Goal: Information Seeking & Learning: Understand process/instructions

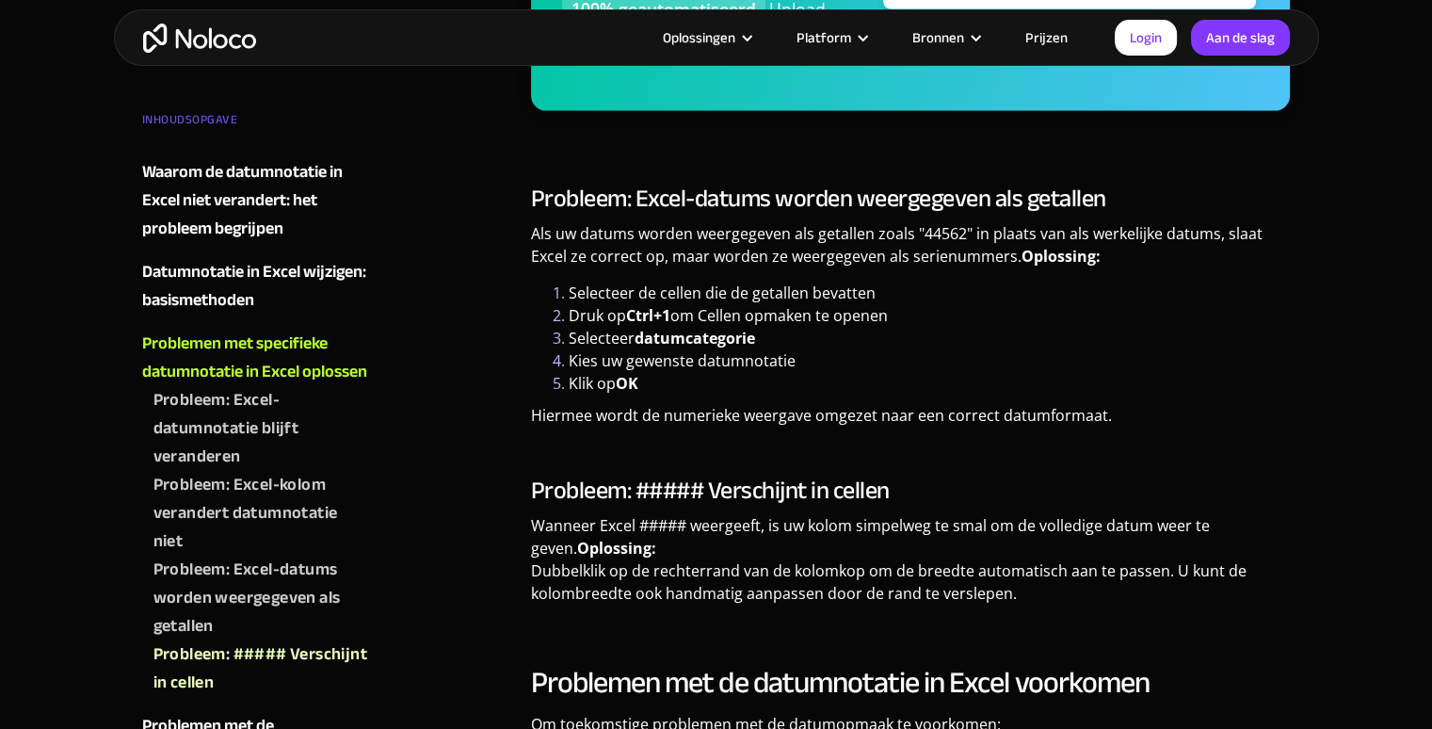
scroll to position [4404, 0]
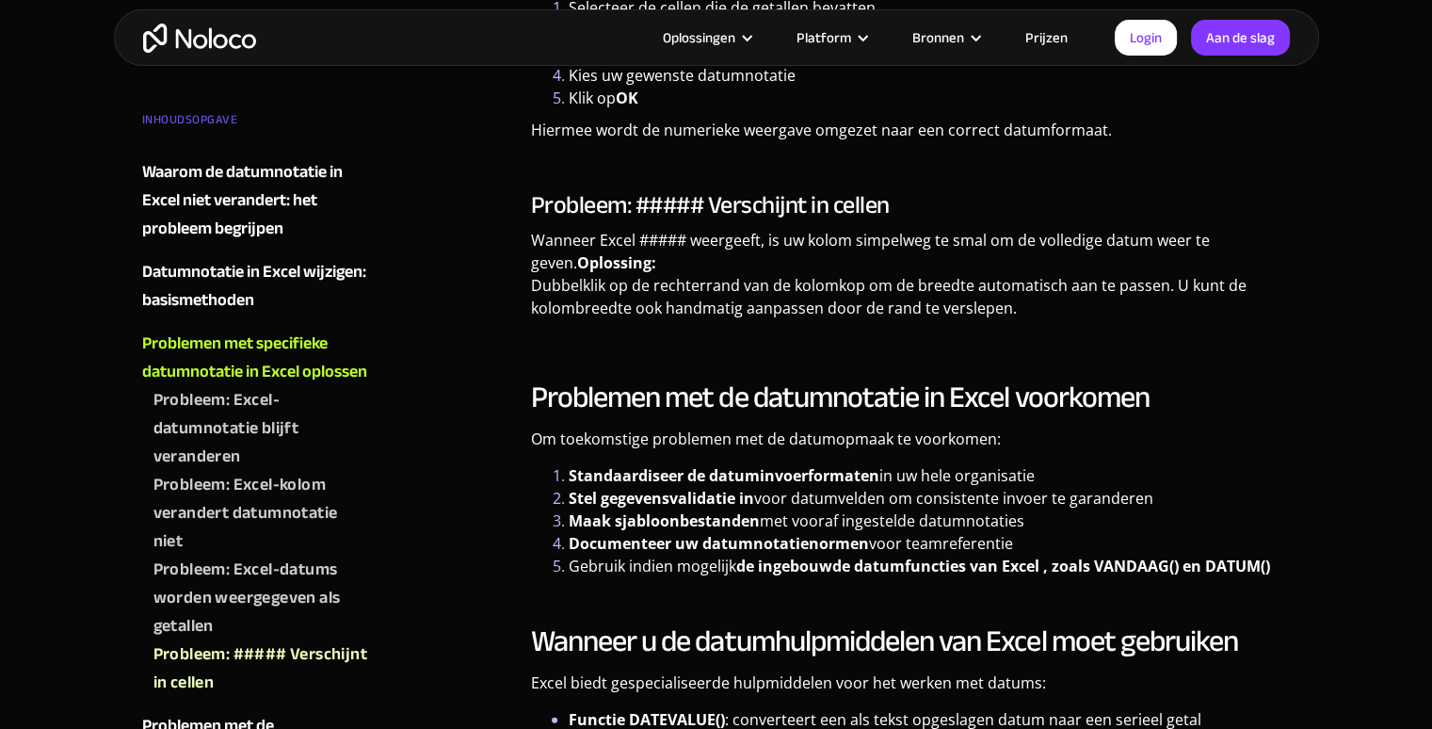
click at [822, 64] on li "Selecteer datumcategorie ​" at bounding box center [930, 52] width 722 height 23
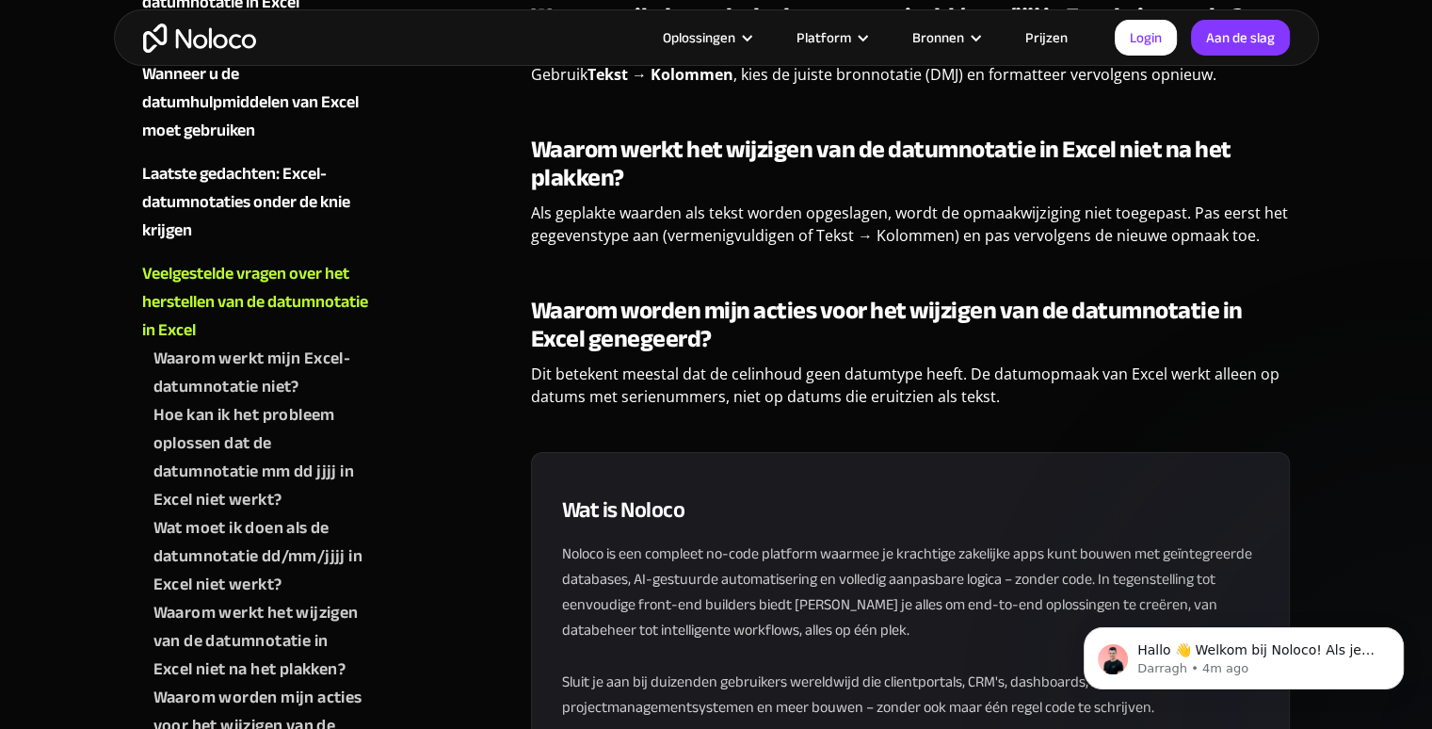
scroll to position [6382, 0]
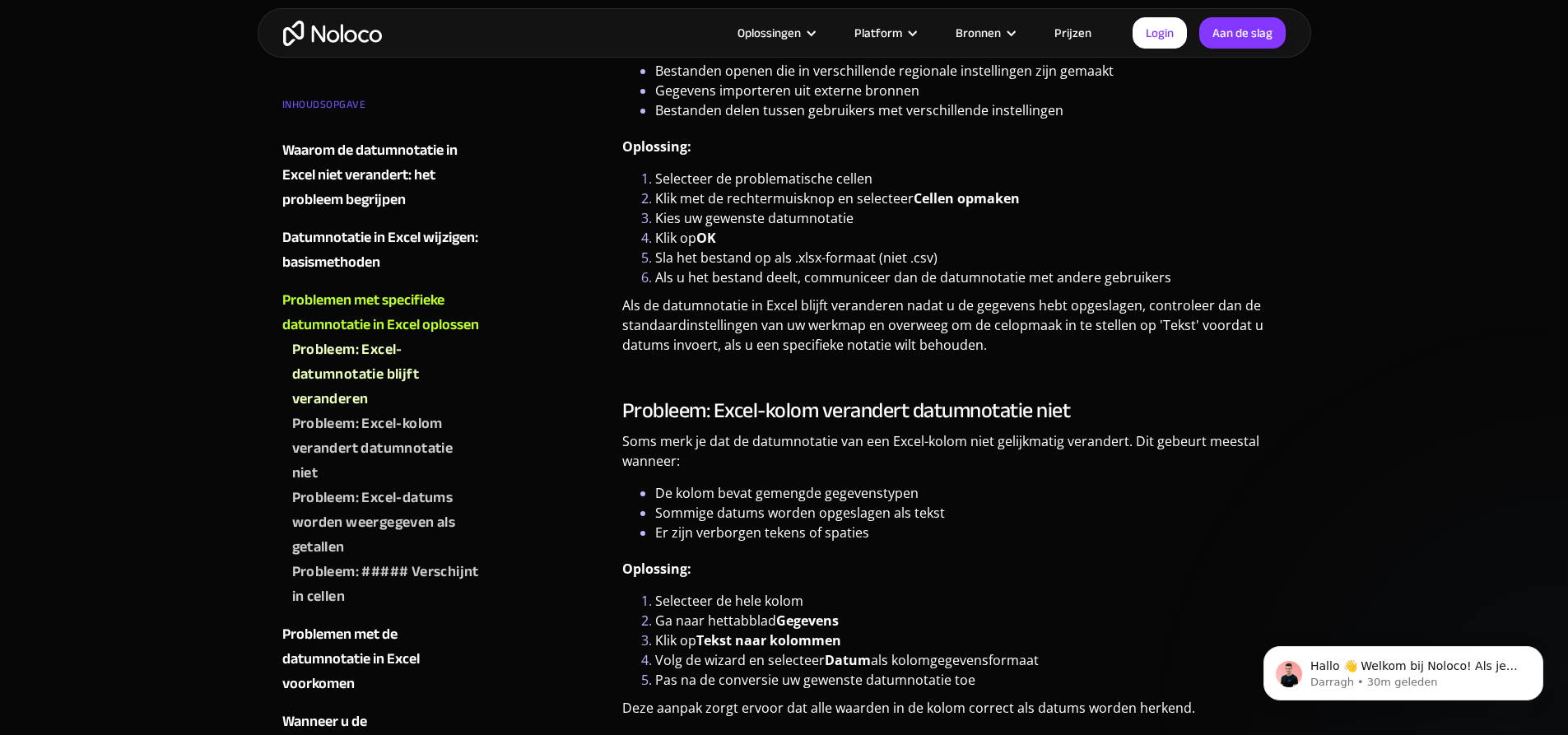
scroll to position [2735, 0]
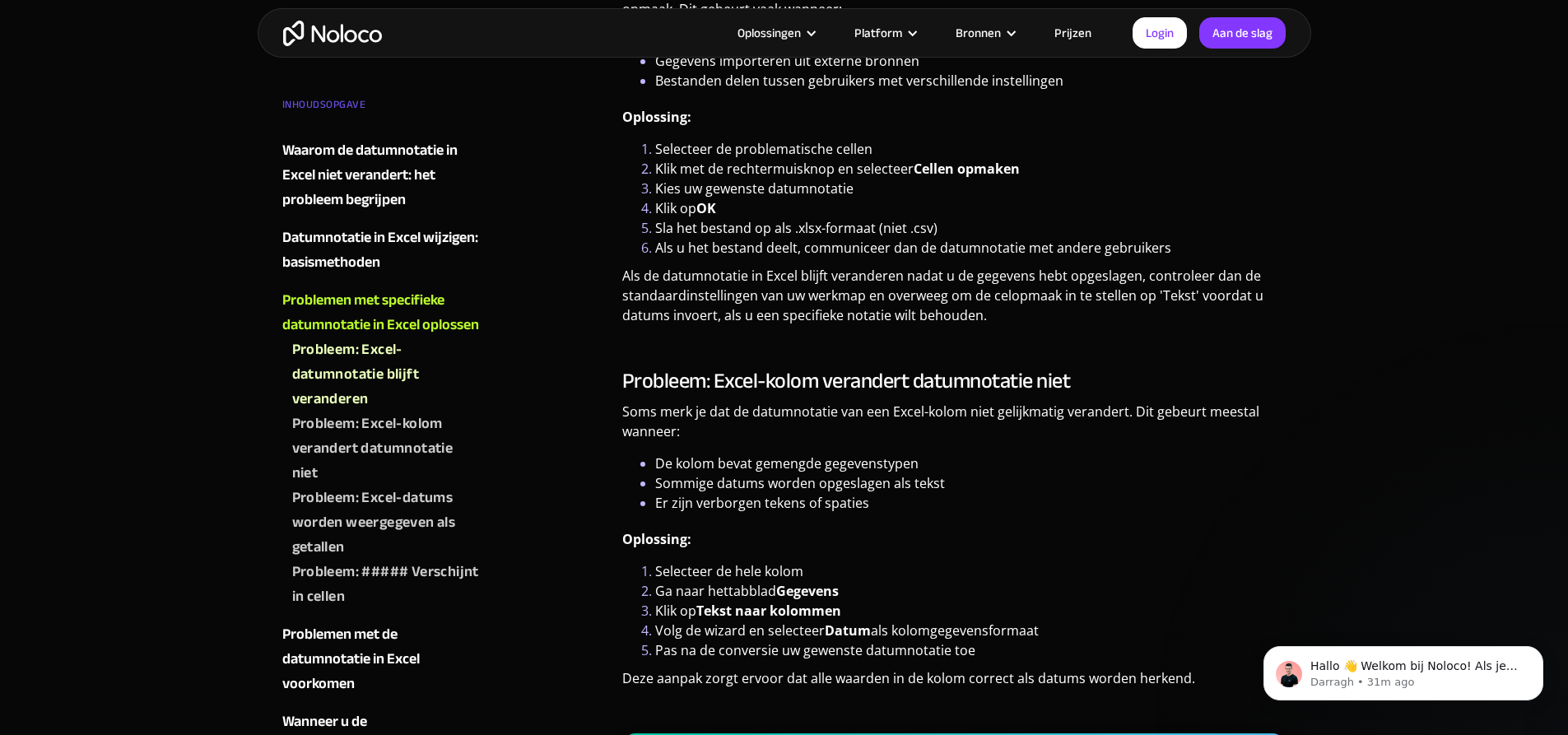
click at [1411, 202] on div "Zelfstudies 23 juli 2025 Hoe u de datumnotatie in Excel kunt herstellen: volled…" at bounding box center [784, 423] width 1568 height 6317
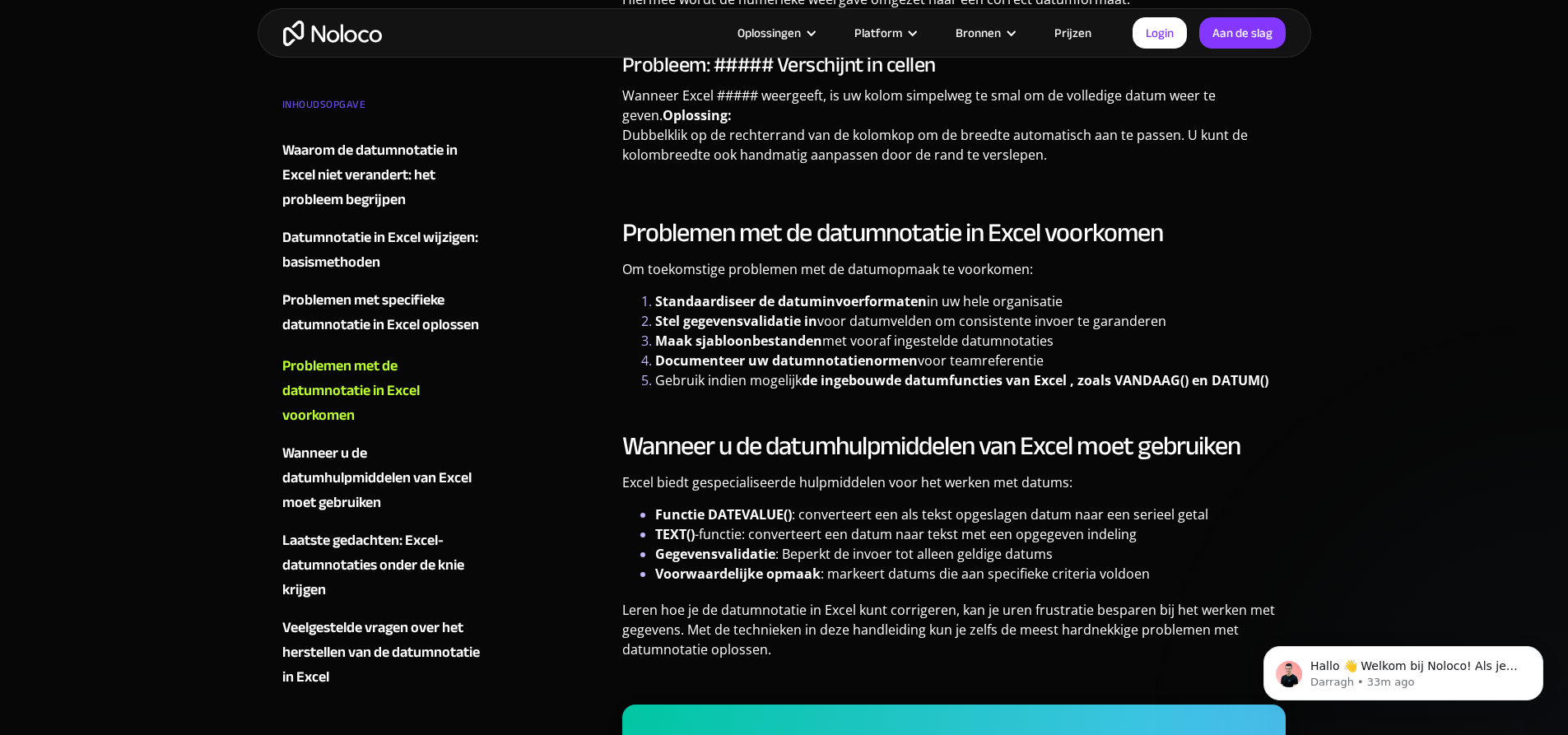
scroll to position [3970, 0]
